Goal: Task Accomplishment & Management: Manage account settings

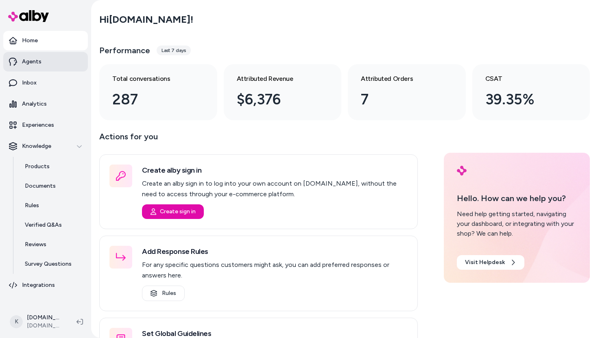
click at [64, 64] on link "Agents" at bounding box center [45, 62] width 85 height 20
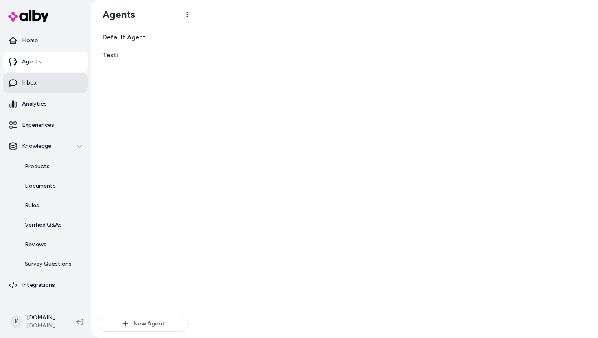
click at [46, 81] on link "Inbox" at bounding box center [45, 83] width 85 height 20
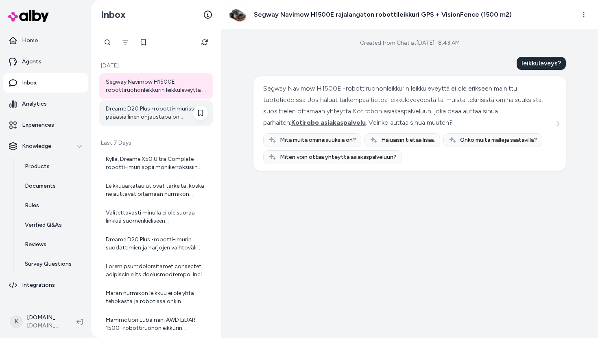
click at [142, 115] on div "Dreame D20 Plus -robotti-imurissa pääasiallinen ohjaustapa on mobiilisovellus, …" at bounding box center [157, 113] width 102 height 16
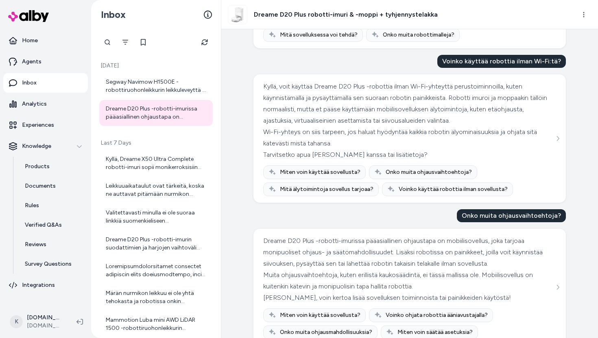
scroll to position [615, 0]
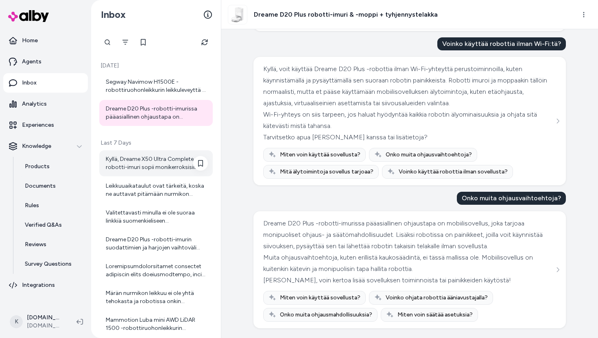
click at [155, 162] on div "Kyllä, Dreame X50 Ultra Complete robotti-imuri sopii monikerroksisiin asuntoihi…" at bounding box center [157, 163] width 102 height 16
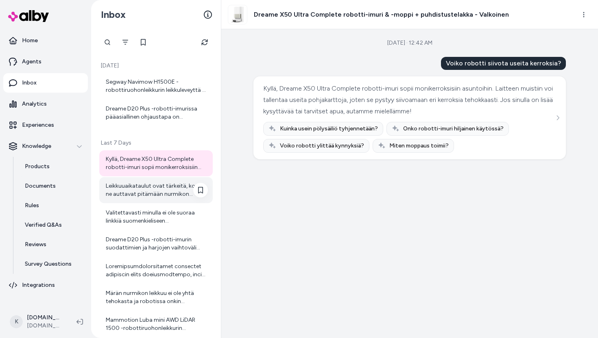
click at [161, 194] on div "Leikkuuaikataulut ovat tärkeitä, koska ne auttavat pitämään nurmikon siistinä j…" at bounding box center [157, 190] width 102 height 16
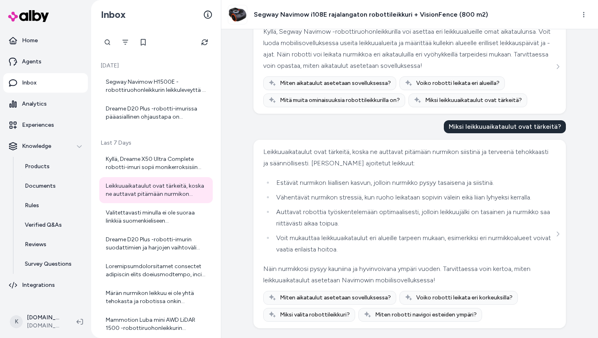
scroll to position [584, 0]
click at [163, 211] on div "Valitettavasti minulla ei ole suoraa linkkiä suomenkieliseen käyttöohjeeseen Dr…" at bounding box center [157, 217] width 102 height 16
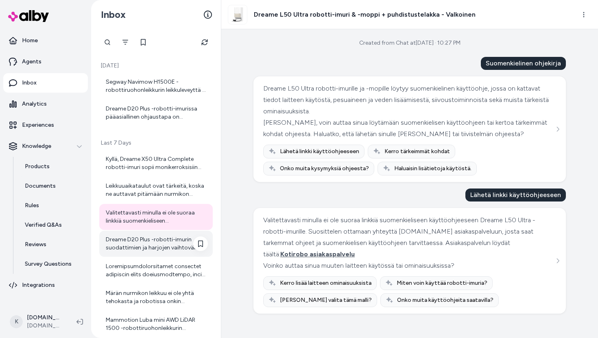
click at [152, 248] on div "Dreame D20 Plus -robotti-imurin suodattimien ja harjojen vaihtoväli riippuu käy…" at bounding box center [157, 244] width 102 height 16
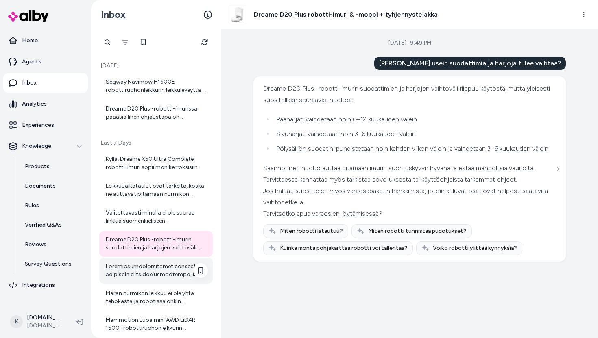
click at [166, 273] on div at bounding box center [157, 271] width 102 height 16
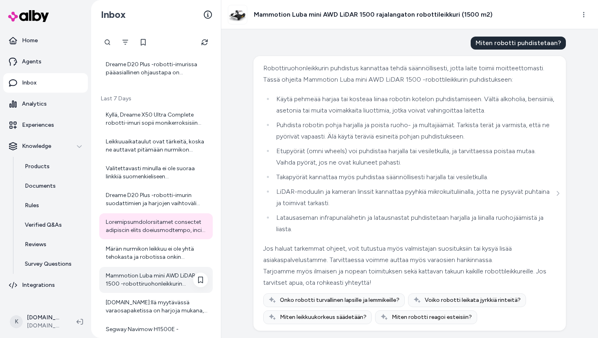
scroll to position [45, 0]
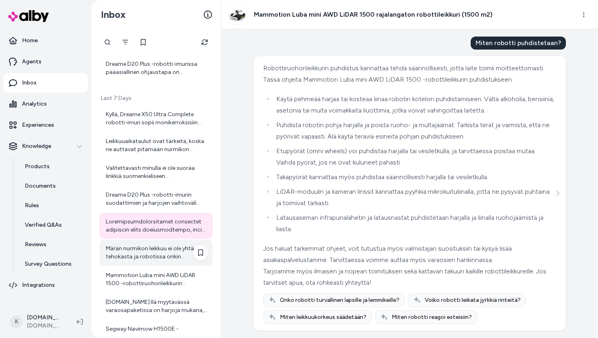
click at [160, 261] on div "Märän nurmikon leikkuu ei ole yhtä tehokasta ja robotissa onkin sadeanturi, jok…" at bounding box center [155, 253] width 113 height 26
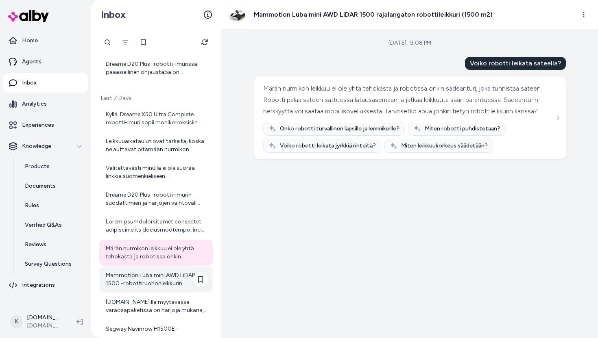
click at [159, 275] on div "Mammotion Luba mini AWD LiDAR 1500 -robottiruohonleikkurin käyttöönotto ei vaad…" at bounding box center [157, 280] width 102 height 16
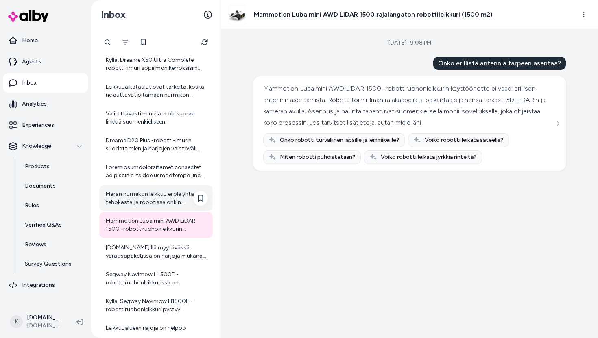
scroll to position [118, 0]
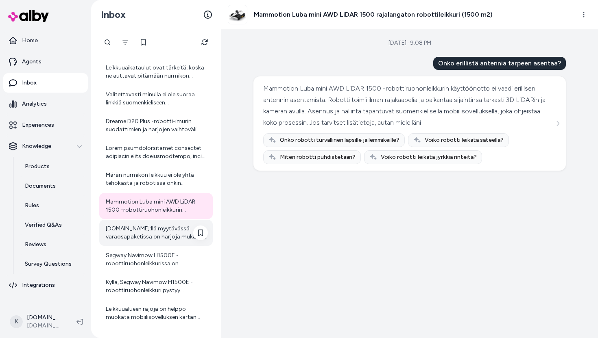
click at [147, 235] on div "[DOMAIN_NAME]:llä myytävässä varaosapaketissa on harjoja mukana, mutta erillist…" at bounding box center [157, 233] width 102 height 16
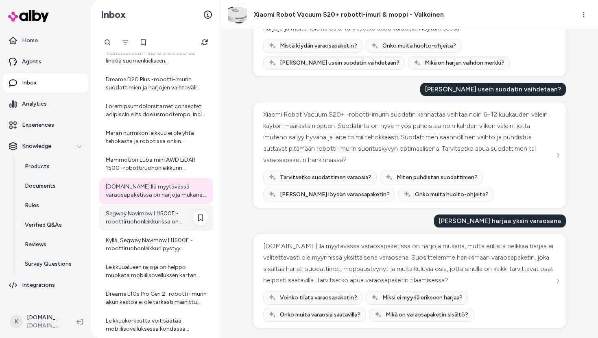
scroll to position [171, 0]
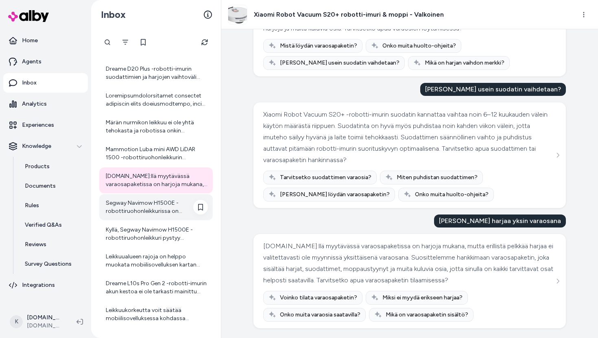
click at [139, 206] on div "Segway Navimow H1500E -robottiruohonleikkurissa on sadeanturi, joka tunnistaa s…" at bounding box center [157, 207] width 102 height 16
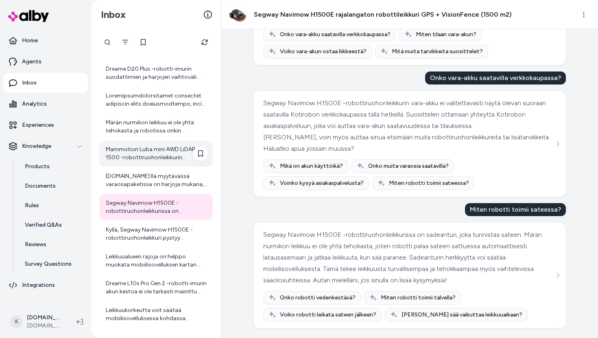
scroll to position [221, 0]
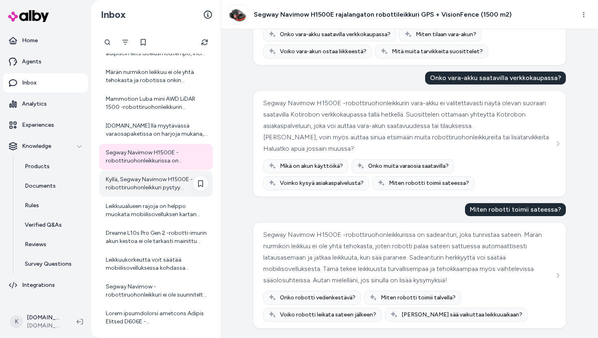
click at [149, 177] on div "Kyllä, Segway Navimow H1500E -robottiruohonleikkuri pystyy leikkaamaan useita e…" at bounding box center [157, 184] width 102 height 16
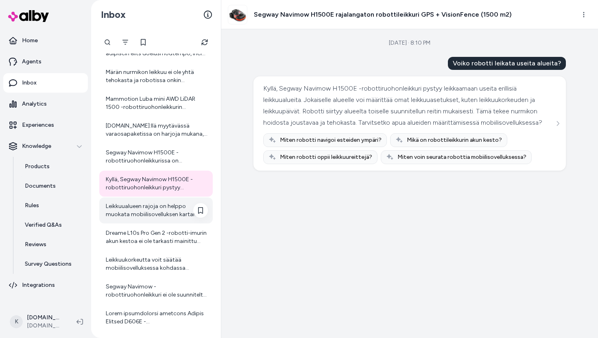
click at [179, 219] on div "Leikkuualueen rajoja on helppo muokata mobiilisovelluksen kartan avulla. Voit p…" at bounding box center [155, 211] width 113 height 26
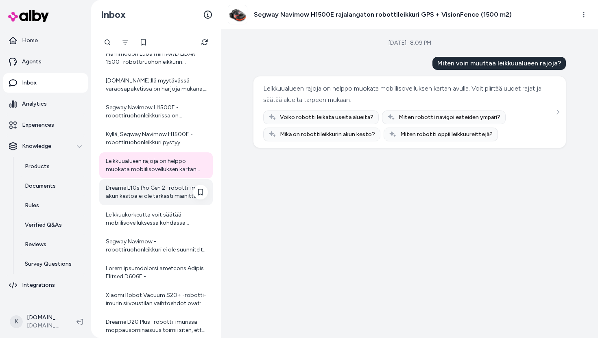
scroll to position [267, 0]
click at [161, 200] on div "Dreame L10s Pro Gen 2 -robotti-imurin akun kestoa ei ole tarkasti mainittu tuot…" at bounding box center [155, 191] width 113 height 26
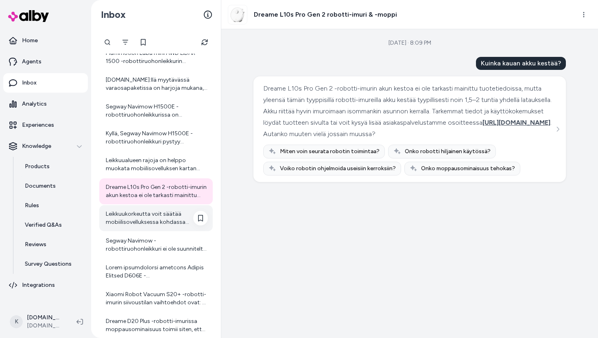
scroll to position [311, 0]
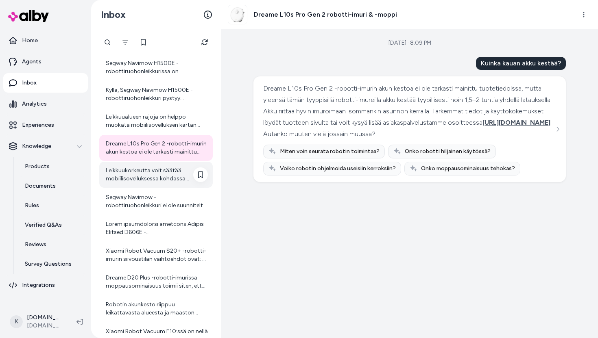
click at [136, 181] on div "Leikkuukorkeutta voit säätää mobiilisovelluksessa kohdassa Asetukset > RUOHONLE…" at bounding box center [157, 175] width 102 height 16
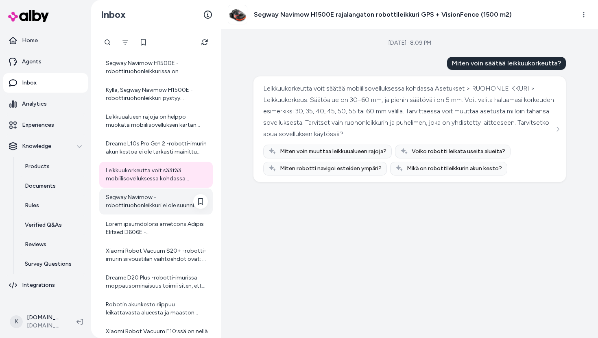
click at [164, 211] on div "Segway Navimow -robottiruohonleikkuri ei ole suunniteltu leikkaamaan yöllä, kos…" at bounding box center [155, 202] width 113 height 26
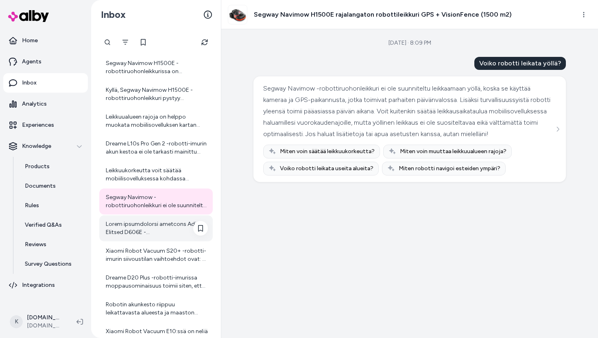
click at [155, 232] on div at bounding box center [157, 228] width 102 height 16
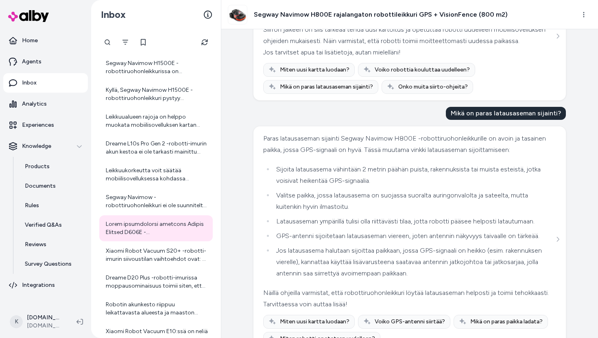
scroll to position [655, 0]
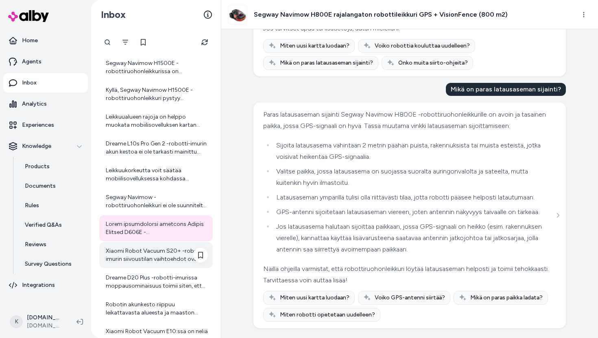
click at [151, 253] on div "Xiaomi Robot Vacuum S20+ -robotti-imurin siivoustilan vaihtoehdot ovat: 1. Lemm…" at bounding box center [157, 255] width 102 height 16
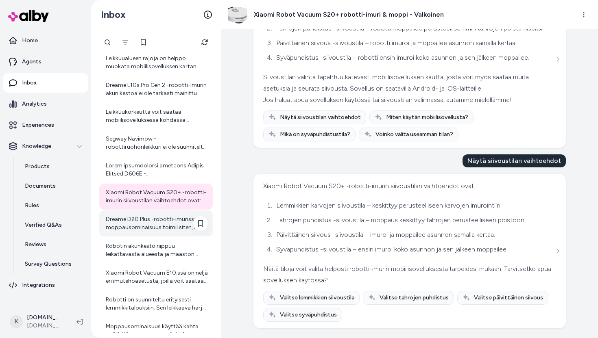
scroll to position [396, 0]
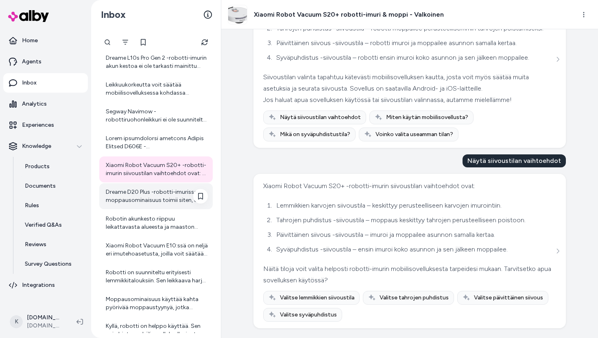
click at [127, 195] on div "Dreame D20 Plus -robotti-imurissa moppausominaisuus toimii siten, että siinä on…" at bounding box center [157, 196] width 102 height 16
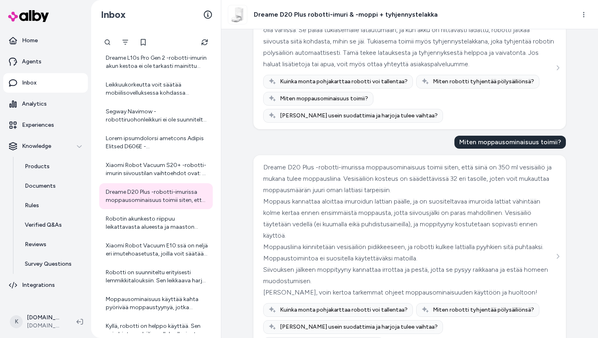
scroll to position [76, 0]
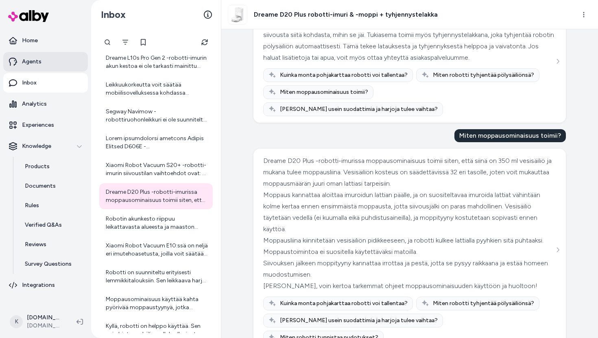
click at [44, 68] on link "Agents" at bounding box center [45, 62] width 85 height 20
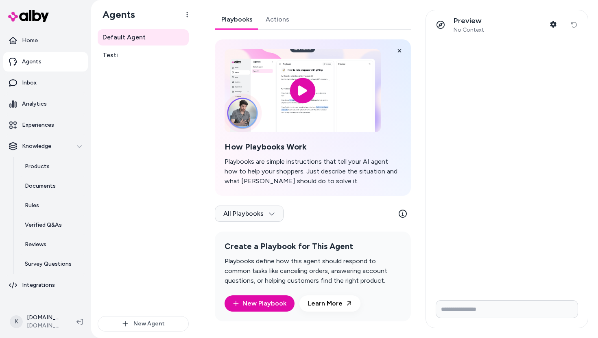
click at [263, 17] on link "Actions" at bounding box center [277, 20] width 37 height 20
click at [224, 18] on link "Playbooks" at bounding box center [237, 20] width 44 height 20
click at [115, 54] on span "Testi" at bounding box center [109, 55] width 15 height 10
click at [264, 19] on link "Actions" at bounding box center [277, 20] width 37 height 20
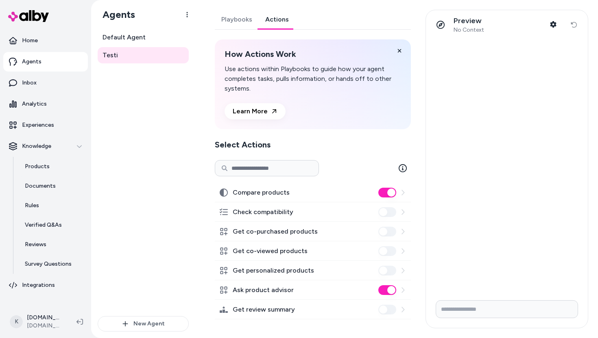
scroll to position [1, 0]
click at [44, 99] on link "Analytics" at bounding box center [45, 104] width 85 height 20
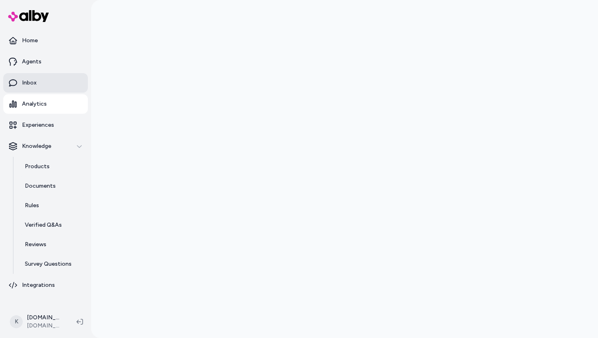
click at [36, 80] on link "Inbox" at bounding box center [45, 83] width 85 height 20
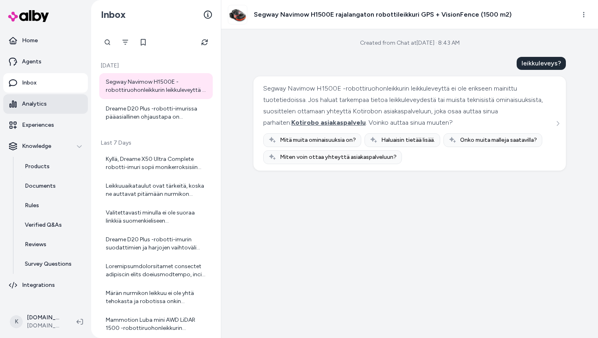
click at [43, 110] on link "Analytics" at bounding box center [45, 104] width 85 height 20
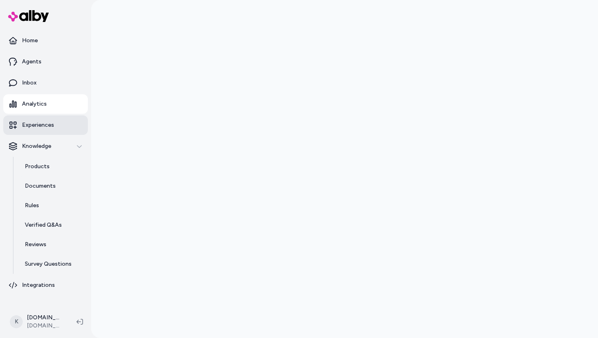
click at [47, 124] on p "Experiences" at bounding box center [38, 125] width 32 height 8
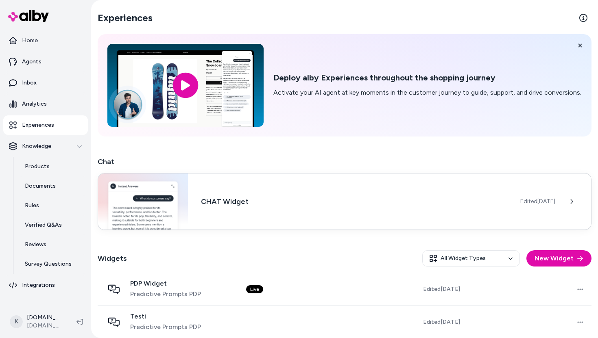
scroll to position [40, 0]
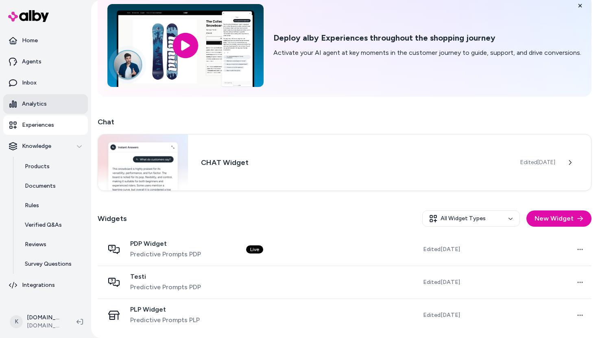
click at [49, 96] on link "Analytics" at bounding box center [45, 104] width 85 height 20
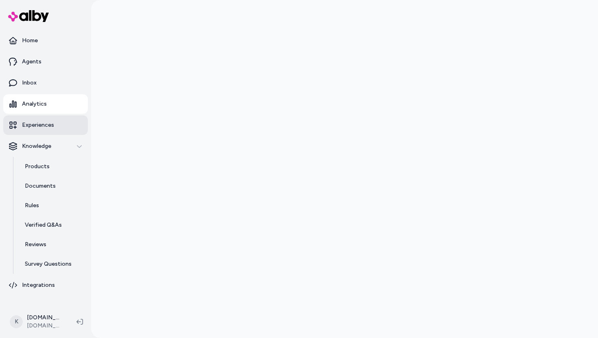
click at [25, 125] on p "Experiences" at bounding box center [38, 125] width 32 height 8
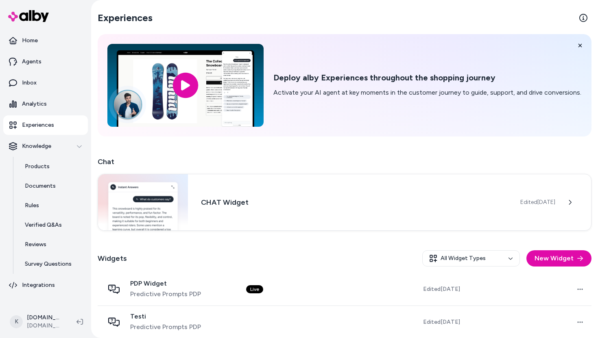
scroll to position [40, 0]
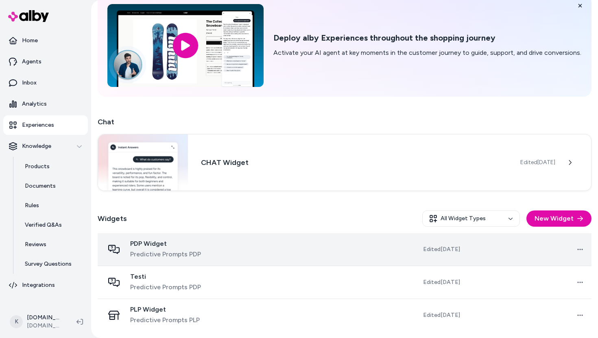
click at [161, 246] on span "PDP Widget" at bounding box center [165, 244] width 71 height 8
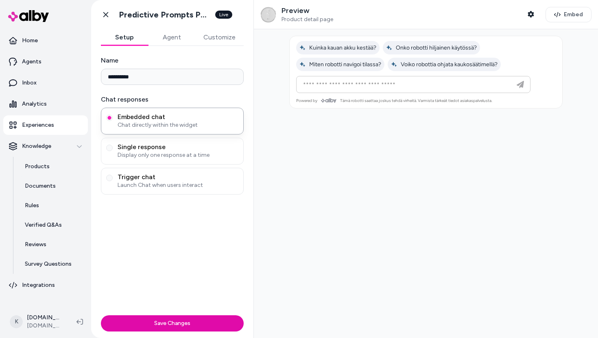
click at [172, 38] on button "Agent" at bounding box center [171, 37] width 47 height 16
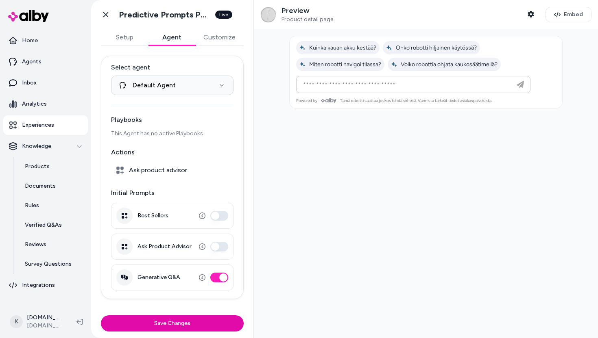
click at [208, 37] on button "Customize" at bounding box center [219, 37] width 48 height 16
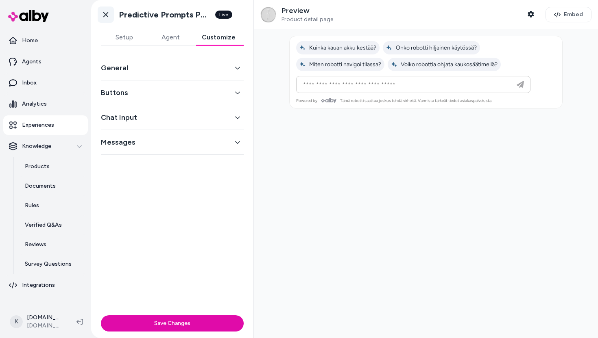
click at [104, 13] on icon at bounding box center [105, 14] width 5 height 5
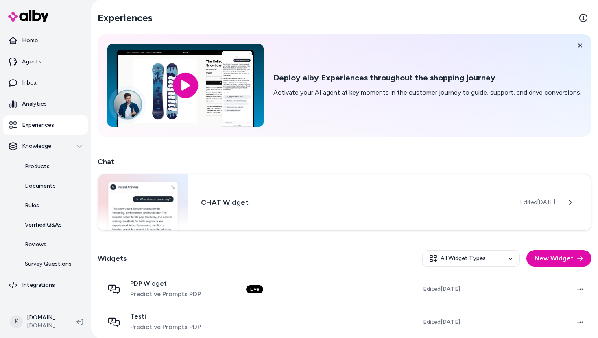
scroll to position [40, 0]
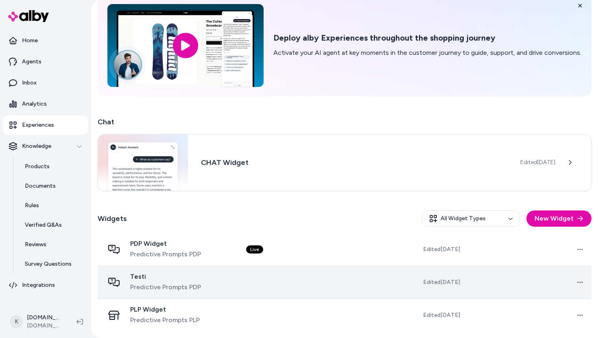
click at [198, 283] on span "Predictive Prompts PDP" at bounding box center [165, 288] width 71 height 10
click at [139, 277] on span "Testi" at bounding box center [165, 277] width 71 height 8
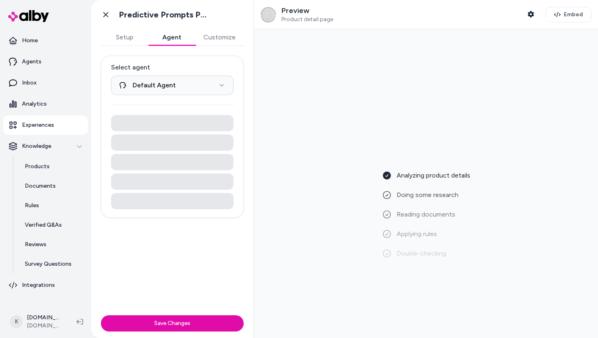
click at [167, 38] on button "Agent" at bounding box center [171, 37] width 47 height 16
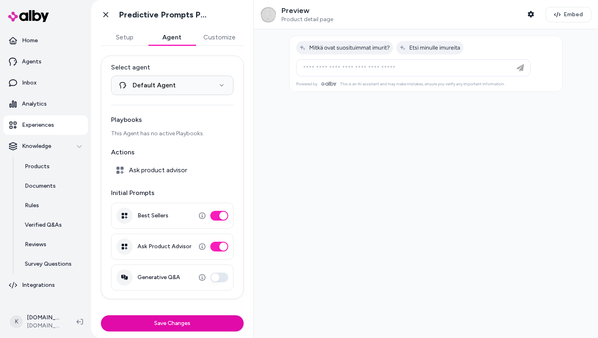
click at [217, 280] on button "Generative Q&A" at bounding box center [219, 278] width 18 height 10
click at [107, 15] on icon at bounding box center [106, 15] width 8 height 8
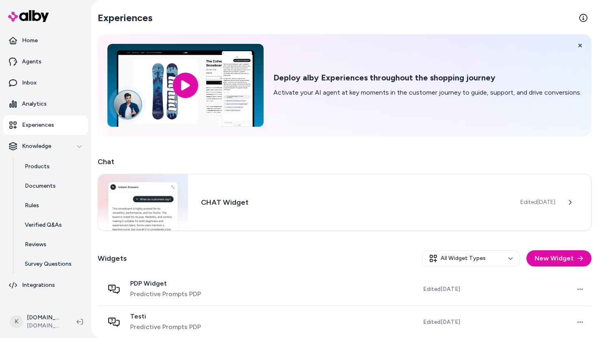
scroll to position [40, 0]
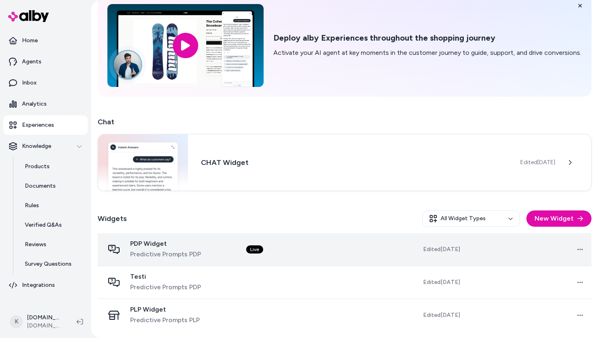
click at [192, 261] on td "PDP Widget Predictive Prompts PDP" at bounding box center [169, 249] width 142 height 33
click at [133, 248] on div "PDP Widget Predictive Prompts PDP" at bounding box center [165, 250] width 71 height 20
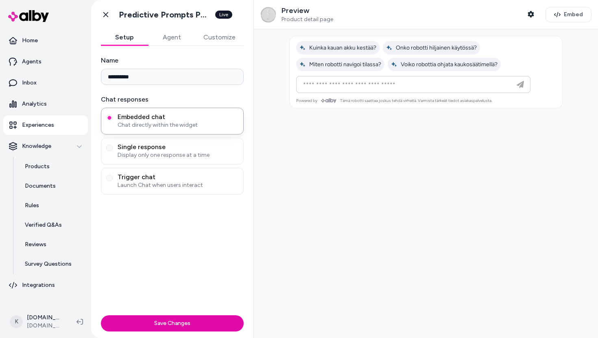
click at [171, 38] on button "Agent" at bounding box center [171, 37] width 47 height 16
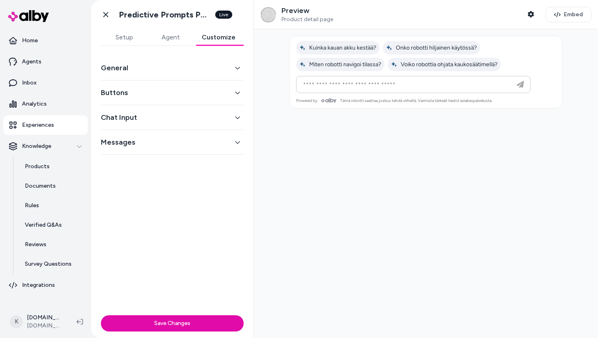
click at [217, 38] on button "Customize" at bounding box center [218, 37] width 50 height 16
click at [106, 15] on icon at bounding box center [106, 15] width 8 height 8
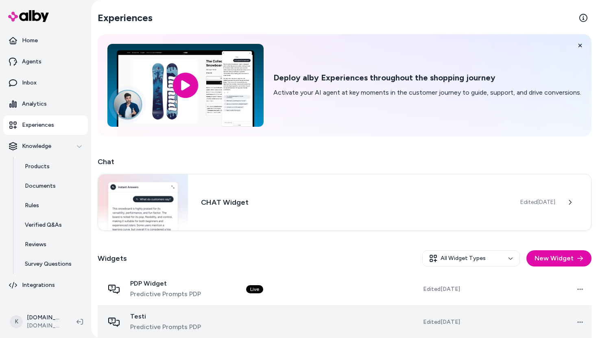
click at [169, 317] on span "Testi" at bounding box center [165, 317] width 71 height 8
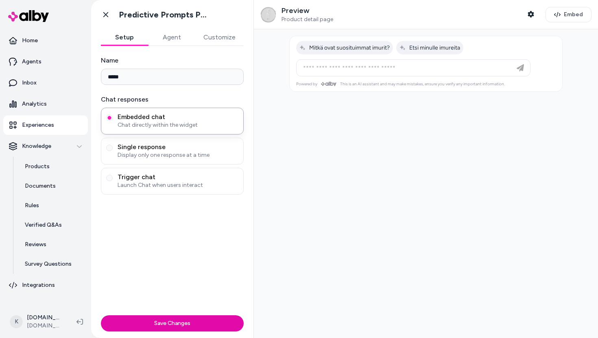
click at [161, 36] on button "Agent" at bounding box center [171, 37] width 47 height 16
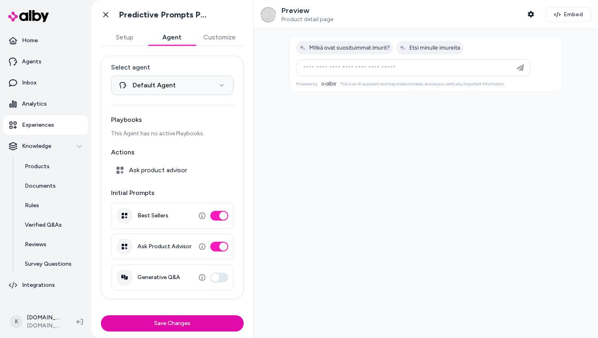
click at [183, 276] on div "Generative Q&A" at bounding box center [172, 278] width 122 height 26
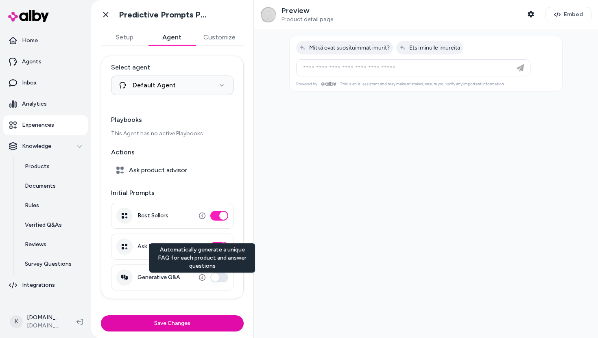
click at [224, 276] on button "Generative Q&A" at bounding box center [219, 278] width 18 height 10
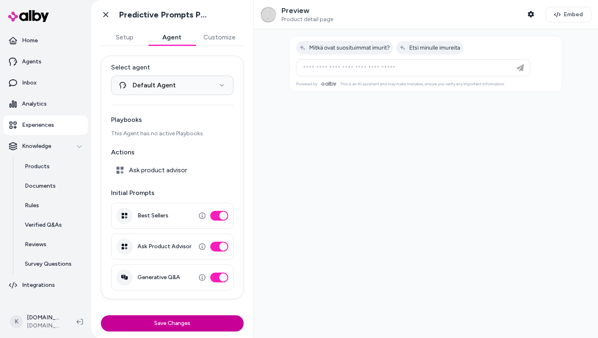
click at [196, 317] on button "Save Changes" at bounding box center [172, 323] width 143 height 16
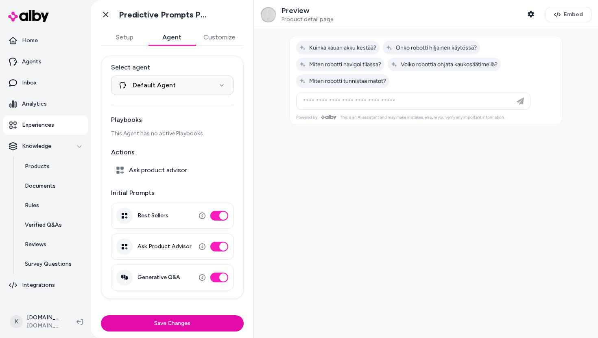
click at [211, 39] on button "Customize" at bounding box center [219, 37] width 48 height 16
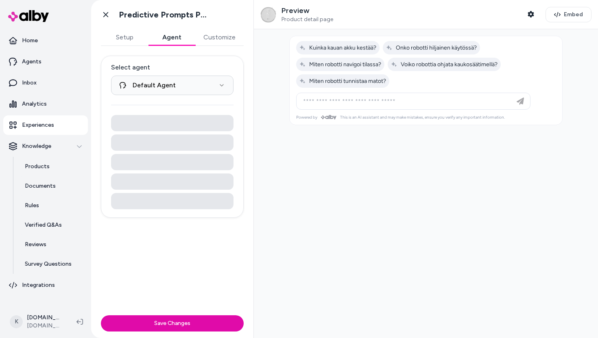
click at [164, 38] on button "Agent" at bounding box center [171, 37] width 47 height 16
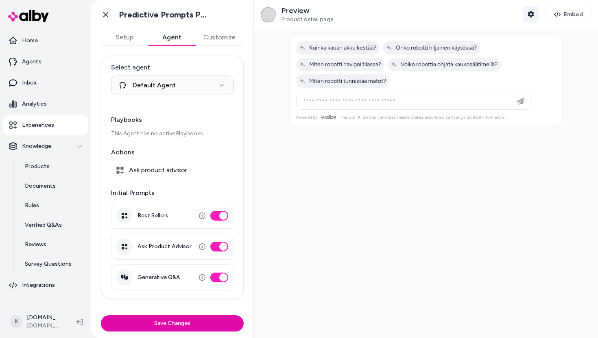
click at [532, 20] on button "Shopper Context" at bounding box center [530, 14] width 16 height 16
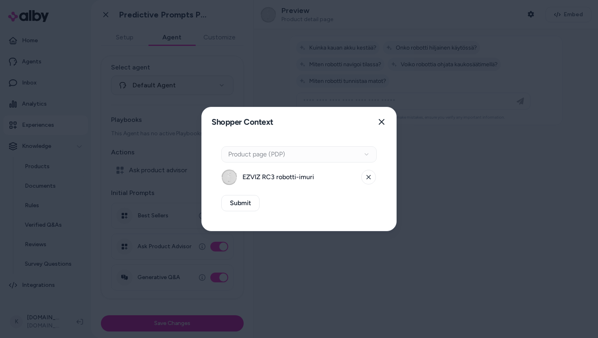
click at [344, 154] on div "Context Type Product page (PDP)" at bounding box center [298, 154] width 155 height 16
click at [368, 177] on icon at bounding box center [368, 177] width 4 height 4
click at [298, 182] on button "Select a product" at bounding box center [298, 177] width 155 height 16
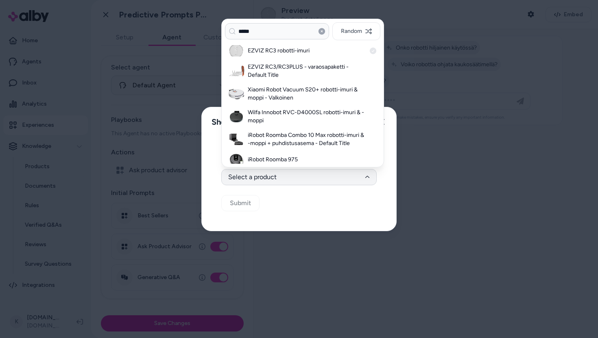
type input "*****"
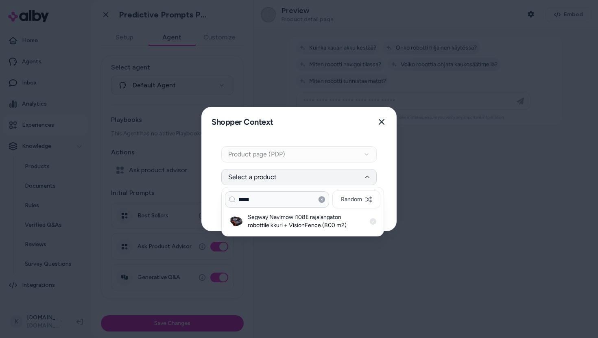
click at [287, 216] on h3 "Segway Navimow i108E rajalangaton robottileikkuri + VisionFence (800 m2)" at bounding box center [307, 221] width 118 height 16
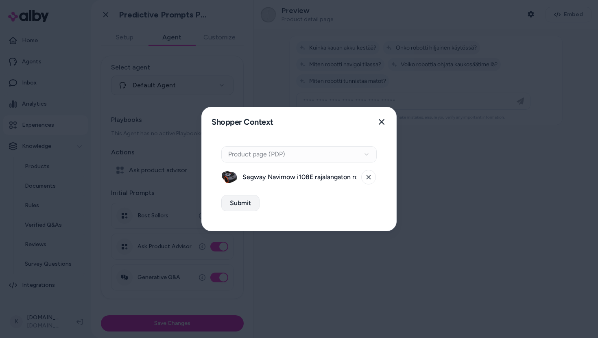
click at [239, 206] on button "Submit" at bounding box center [240, 203] width 38 height 16
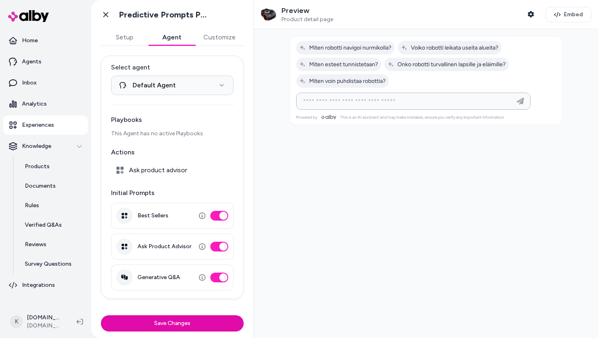
click at [335, 101] on input at bounding box center [405, 101] width 214 height 10
click at [216, 219] on button "Best Sellers" at bounding box center [219, 216] width 18 height 10
click at [216, 233] on div "Best Sellers Ask Product Advisor Generative Q&A" at bounding box center [172, 247] width 122 height 88
click at [222, 216] on button "Best Sellers" at bounding box center [219, 216] width 18 height 10
click at [353, 61] on span "Miten esteet tunnistetaan?" at bounding box center [338, 64] width 78 height 7
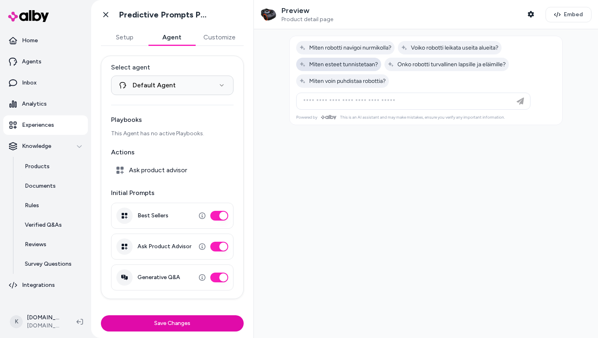
type input "**********"
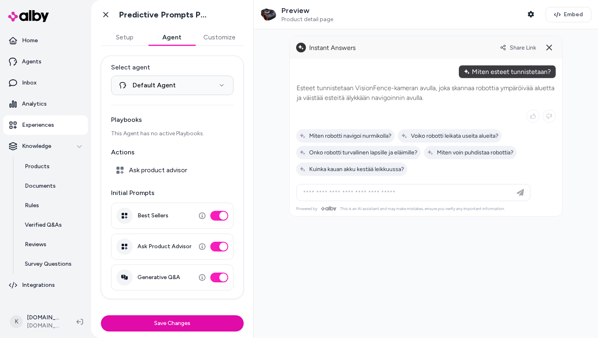
click at [217, 276] on button "Generative Q&A" at bounding box center [219, 278] width 18 height 10
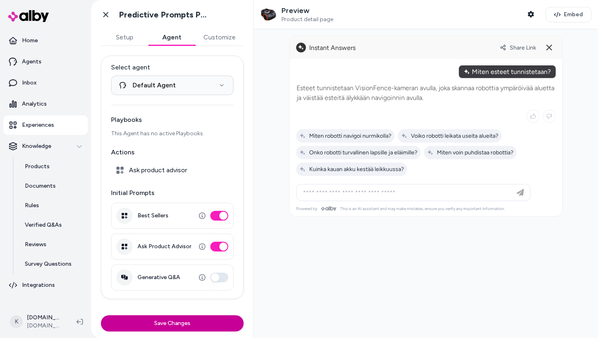
click at [196, 320] on button "Save Changes" at bounding box center [172, 323] width 143 height 16
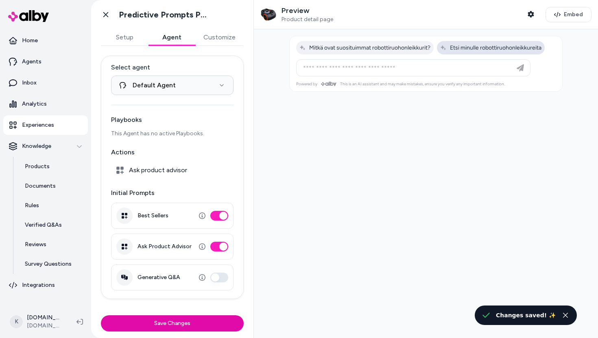
click at [458, 45] on span "Etsi minulle robottiruohonleikkureita" at bounding box center [490, 47] width 101 height 7
type input "**********"
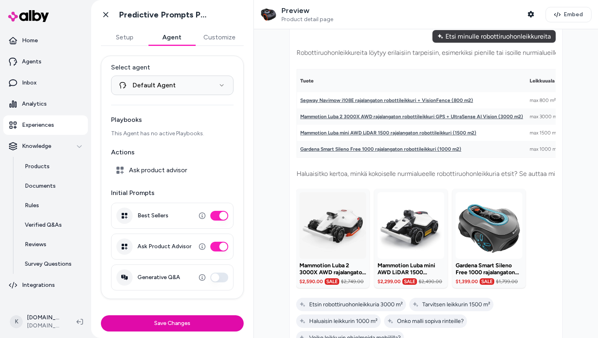
scroll to position [89, 0]
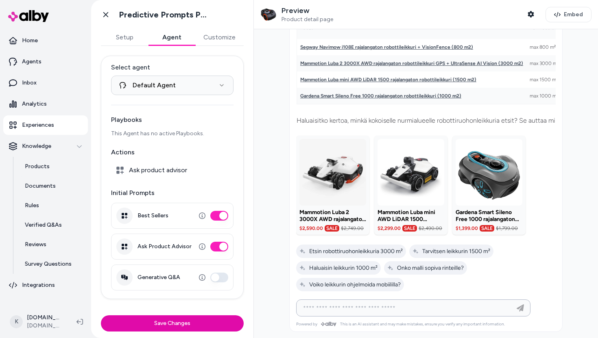
click at [444, 309] on input at bounding box center [405, 308] width 214 height 10
click at [442, 250] on span "Tarvitsen leikkurin 1500 m²" at bounding box center [451, 251] width 78 height 7
type input "**********"
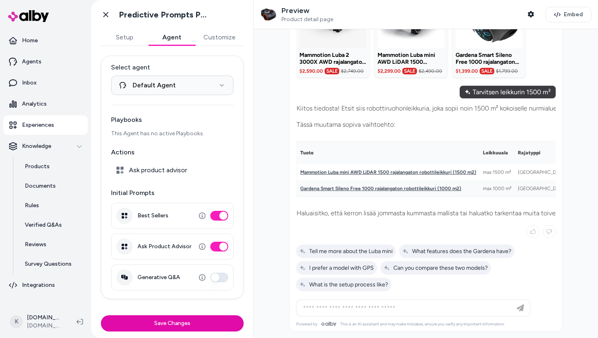
scroll to position [0, 0]
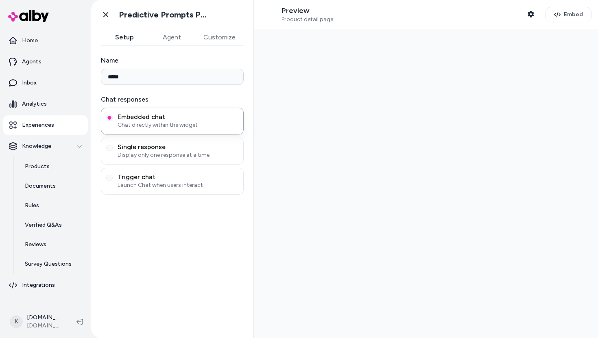
type input "*****"
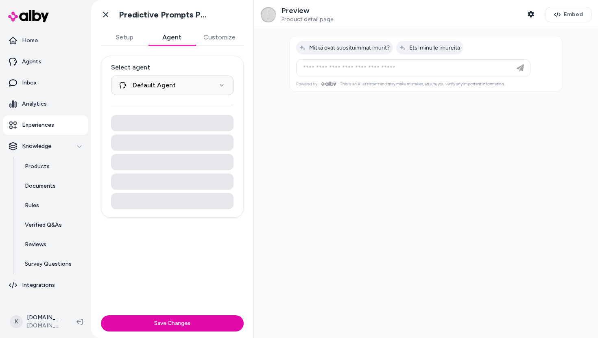
click at [186, 37] on button "Agent" at bounding box center [171, 37] width 47 height 16
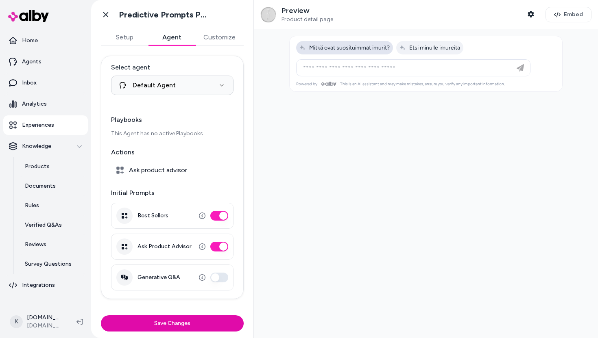
click at [370, 49] on span "Mitkä ovat suosituimmat imurit?" at bounding box center [344, 47] width 90 height 7
type input "**********"
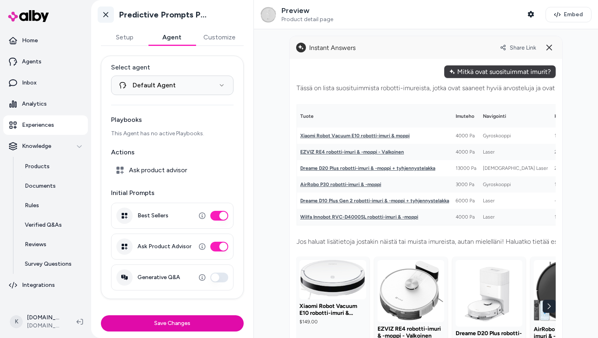
click at [106, 13] on icon at bounding box center [106, 15] width 8 height 8
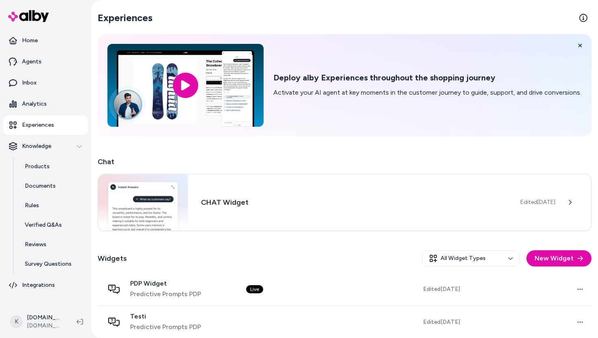
scroll to position [40, 0]
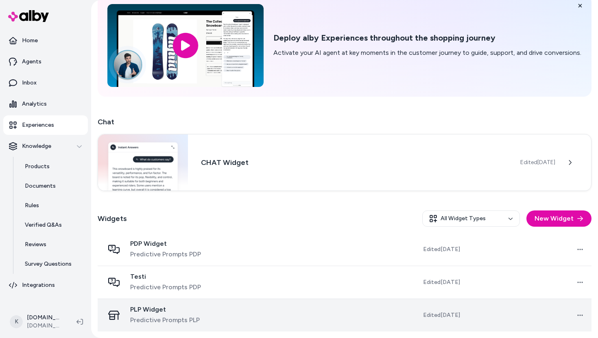
click at [175, 309] on span "PLP Widget" at bounding box center [165, 310] width 70 height 8
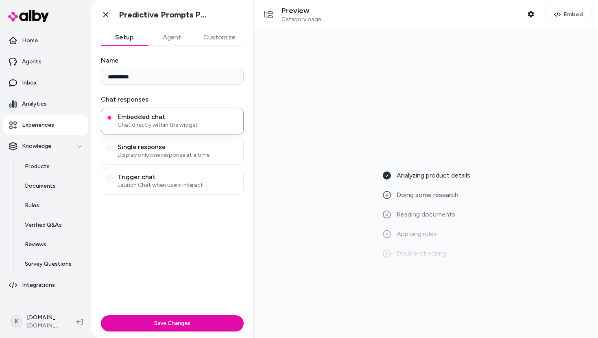
click at [172, 37] on button "Agent" at bounding box center [171, 37] width 47 height 16
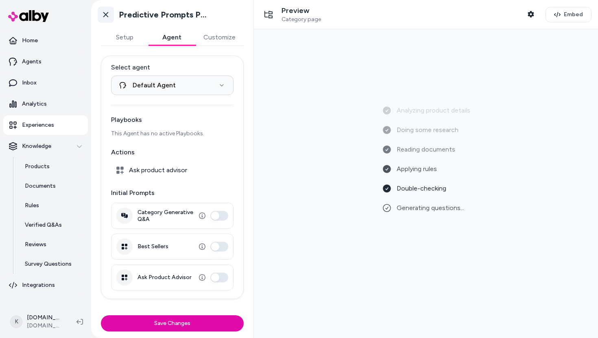
click at [106, 14] on icon at bounding box center [105, 14] width 5 height 5
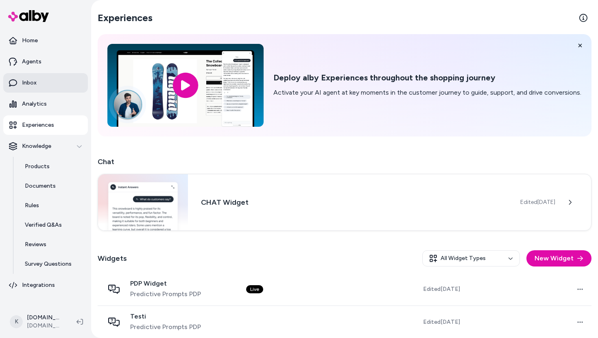
click at [39, 89] on link "Inbox" at bounding box center [45, 83] width 85 height 20
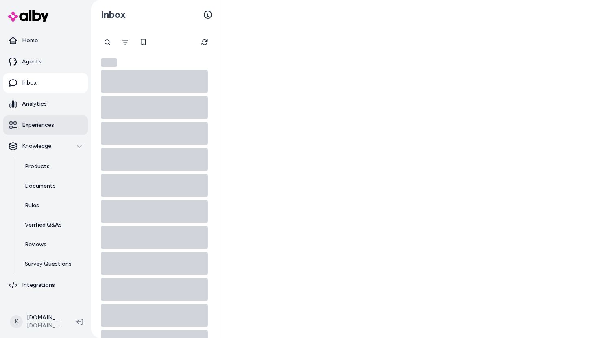
click at [44, 124] on p "Experiences" at bounding box center [38, 125] width 32 height 8
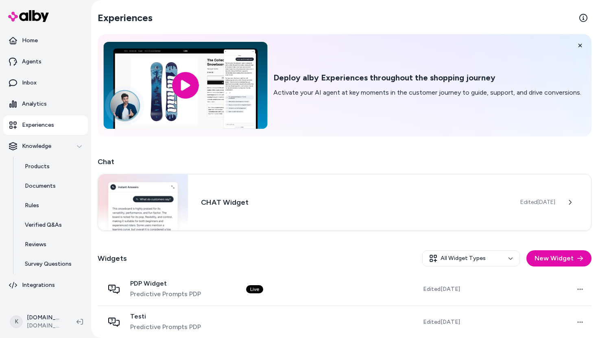
click at [189, 84] on input "image" at bounding box center [185, 85] width 164 height 87
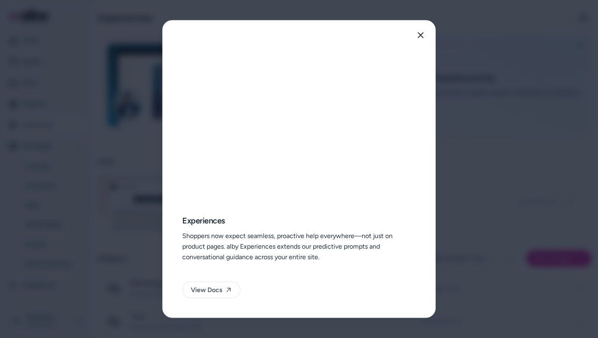
click at [495, 90] on div at bounding box center [299, 169] width 598 height 338
